Goal: Information Seeking & Learning: Learn about a topic

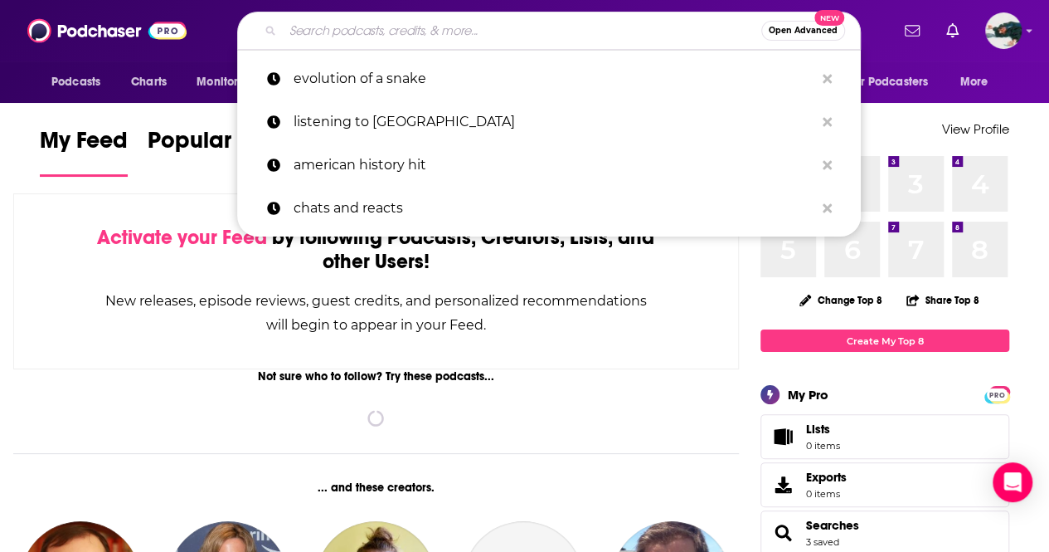
click at [614, 26] on input "Search podcasts, credits, & more..." at bounding box center [522, 30] width 479 height 27
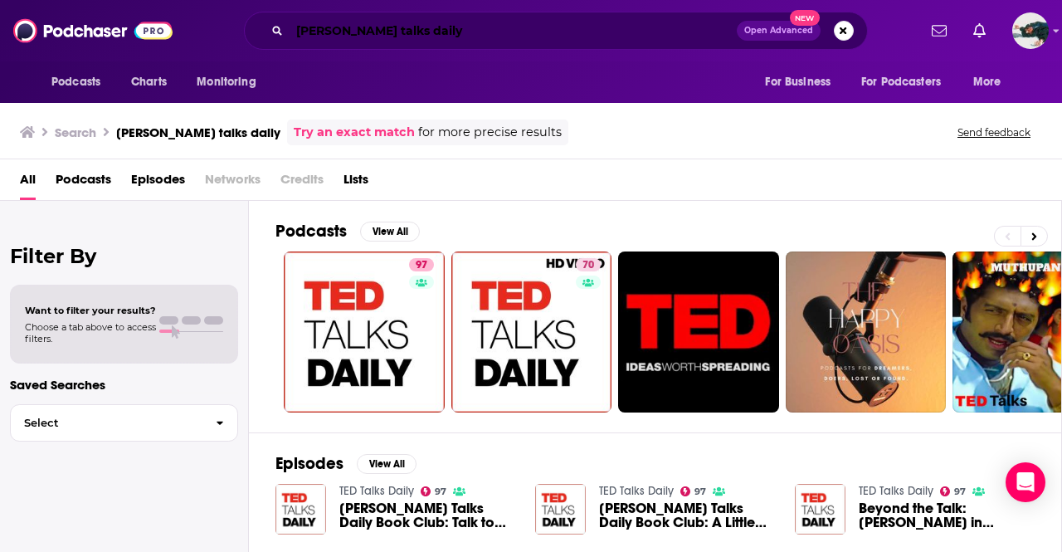
click at [488, 27] on input "[PERSON_NAME] talks daily" at bounding box center [512, 30] width 447 height 27
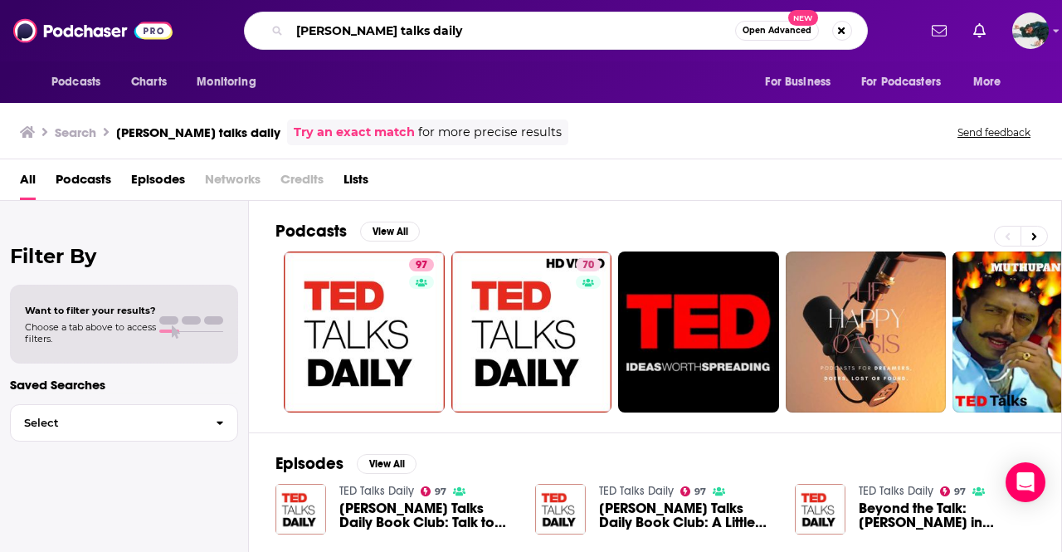
drag, startPoint x: 320, startPoint y: 32, endPoint x: 596, endPoint y: 78, distance: 279.3
click at [596, 78] on div "Podcasts Charts Monitoring [PERSON_NAME] talks daily Open Advanced New For Busi…" at bounding box center [531, 51] width 1062 height 103
type input "[PERSON_NAME] radio hour"
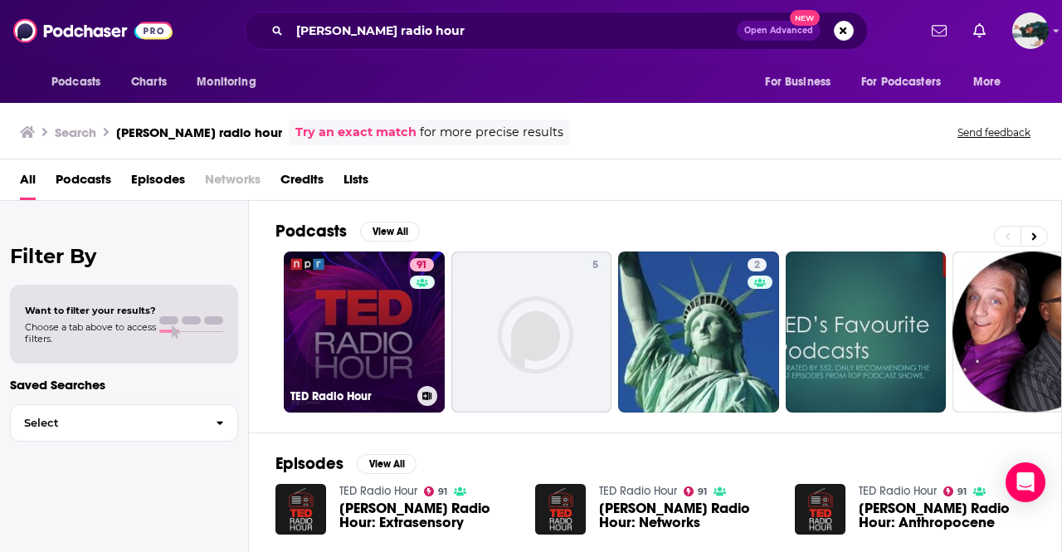
click at [333, 299] on link "91 [PERSON_NAME] Radio Hour" at bounding box center [364, 331] width 161 height 161
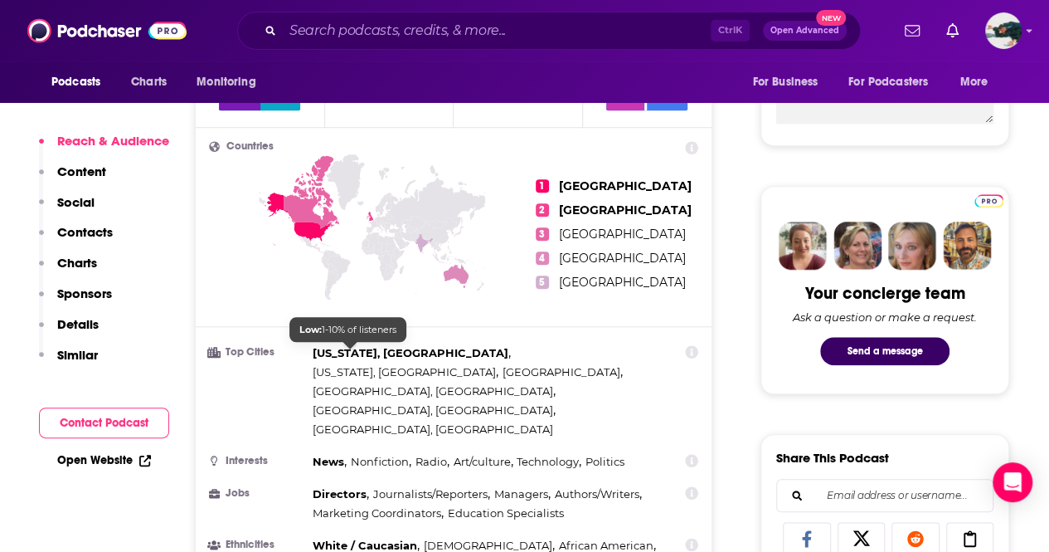
scroll to position [829, 0]
